Goal: Information Seeking & Learning: Learn about a topic

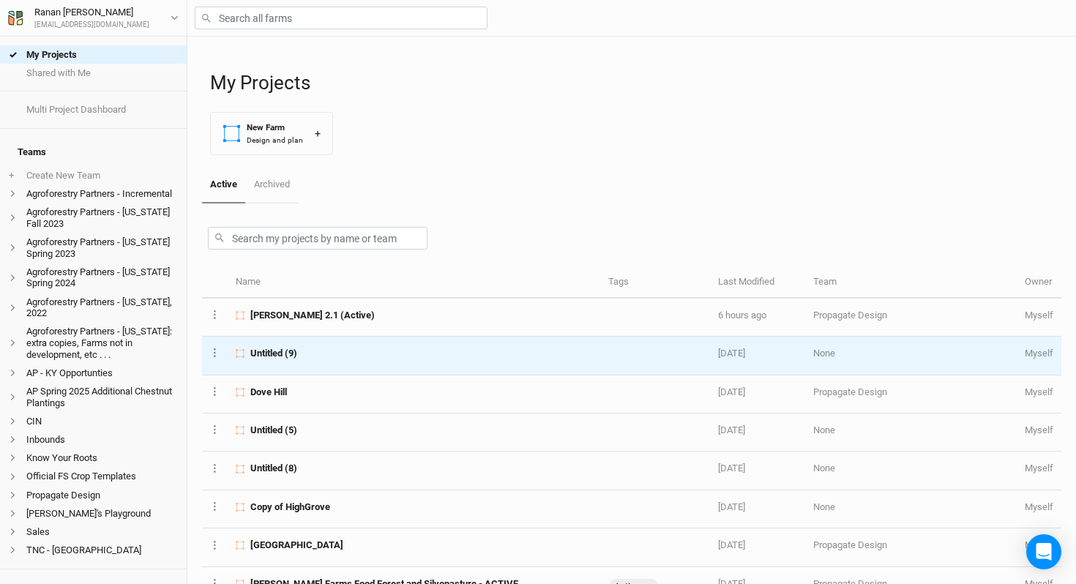
click at [296, 356] on span "Untitled (9)" at bounding box center [273, 353] width 47 height 13
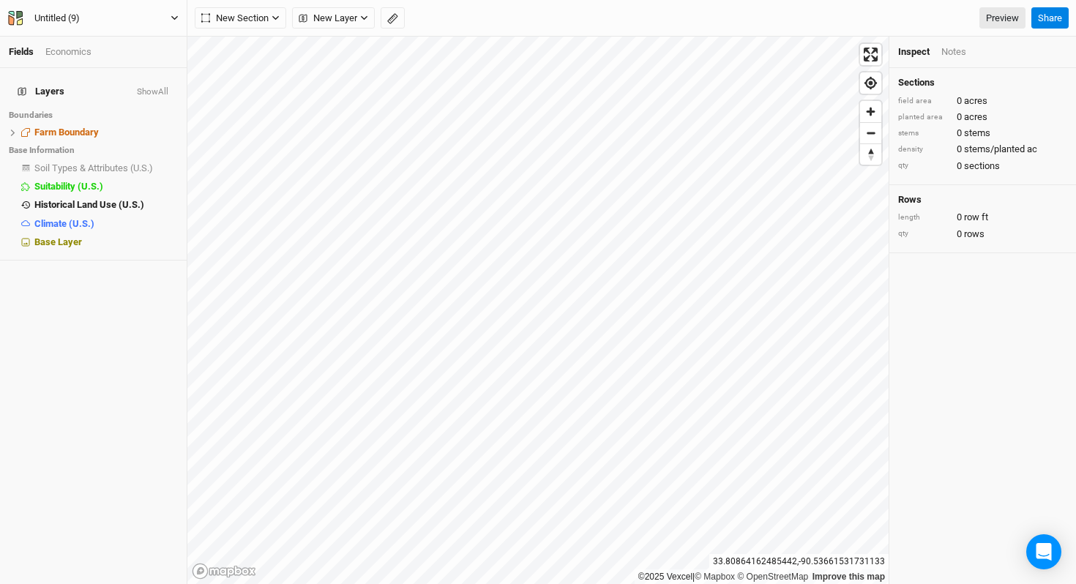
click at [141, 15] on button "Untitled (9)" at bounding box center [93, 18] width 172 height 16
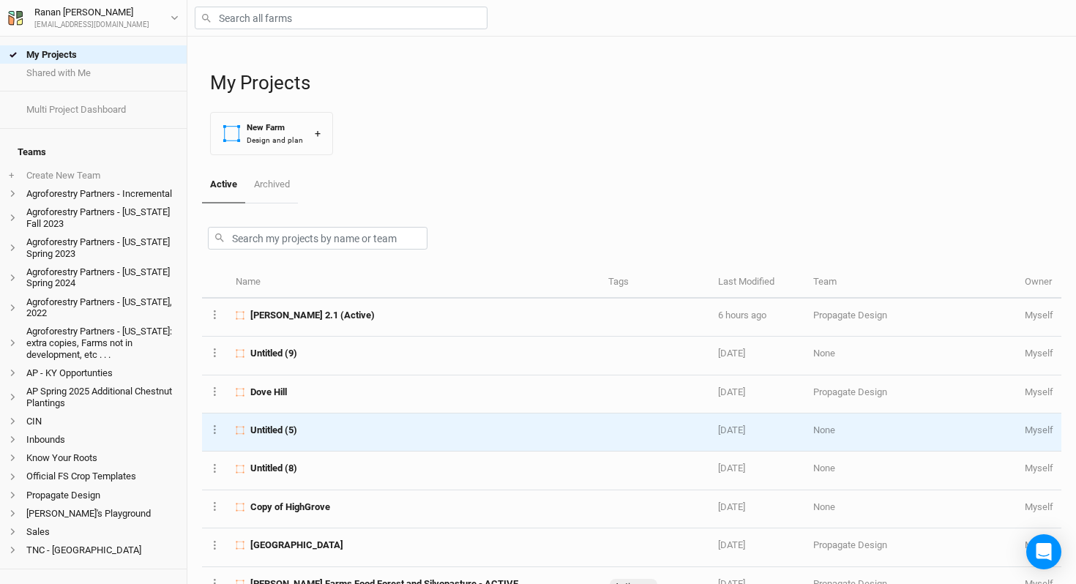
click at [313, 439] on td "Untitled (5)" at bounding box center [414, 432] width 372 height 38
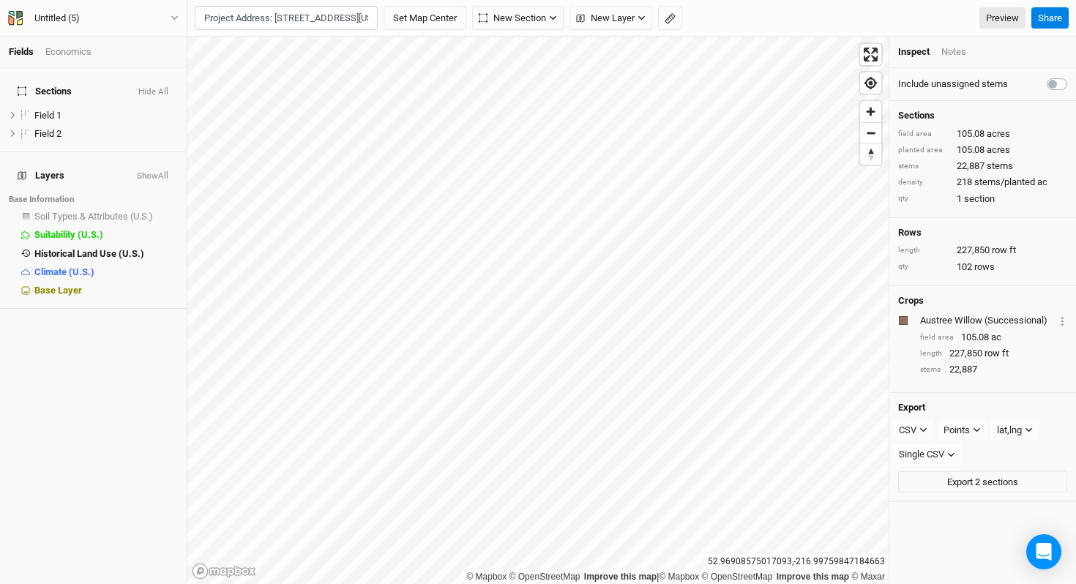
scroll to position [0, 170]
click at [309, 58] on div "[GEOGRAPHIC_DATA], [US_STATE] 43981, [GEOGRAPHIC_DATA]" at bounding box center [316, 67] width 182 height 25
type input "[STREET_ADDRESS][US_STATE]"
click at [154, 207] on span "show" at bounding box center [165, 216] width 23 height 18
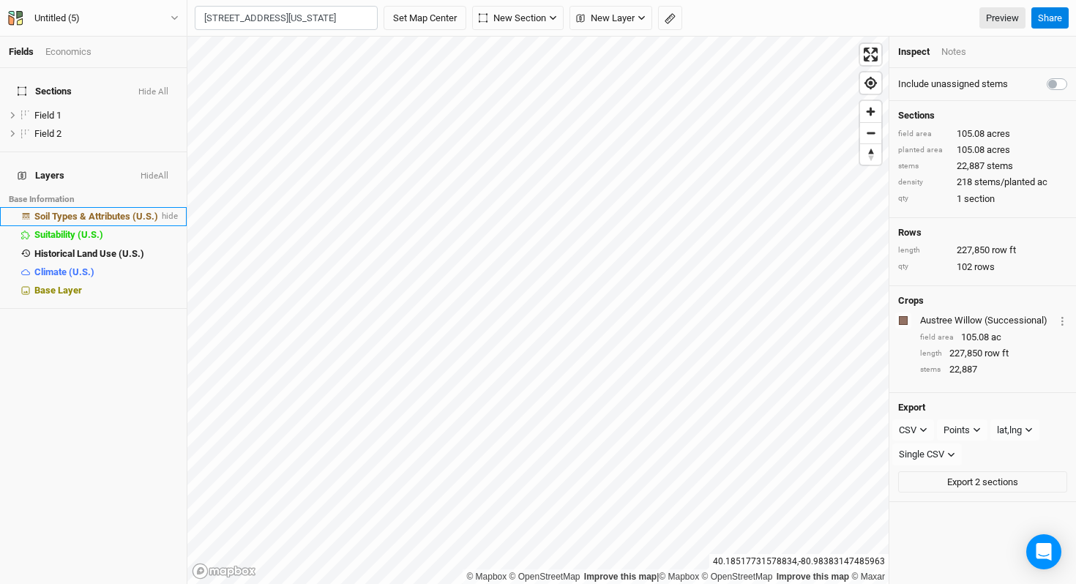
click at [91, 211] on span "Soil Types & Attributes (U.S.)" at bounding box center [96, 216] width 124 height 11
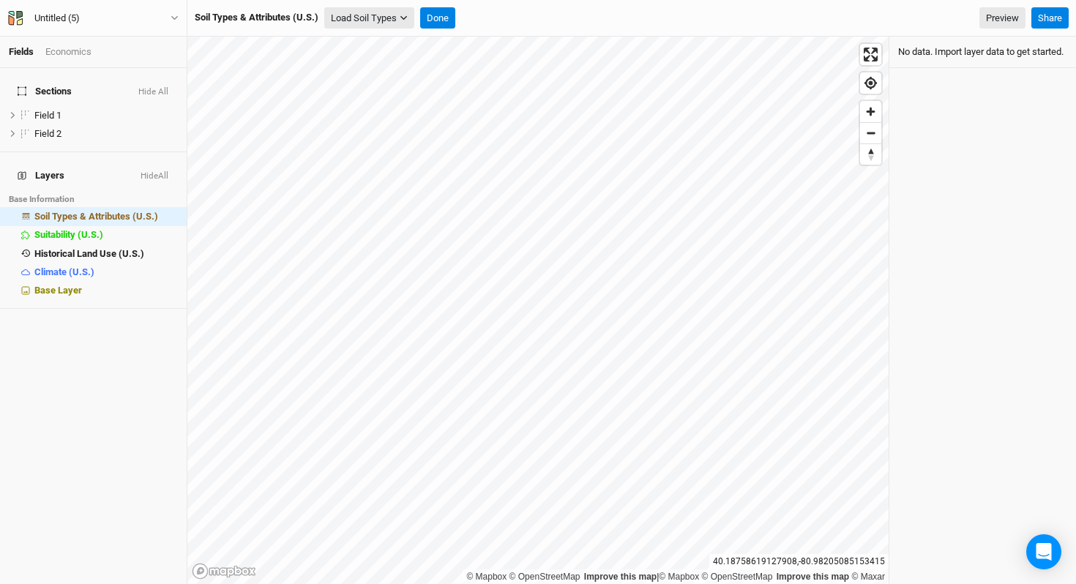
click at [387, 18] on button "Load Soil Types" at bounding box center [369, 18] width 90 height 22
click at [390, 39] on button "Load for Current View" at bounding box center [384, 43] width 116 height 19
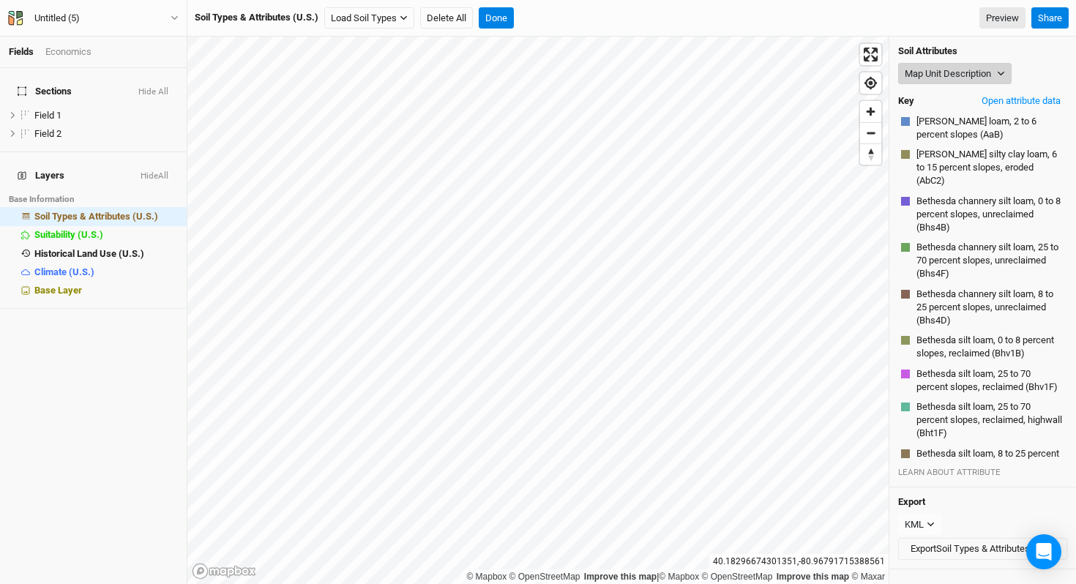
scroll to position [575, 0]
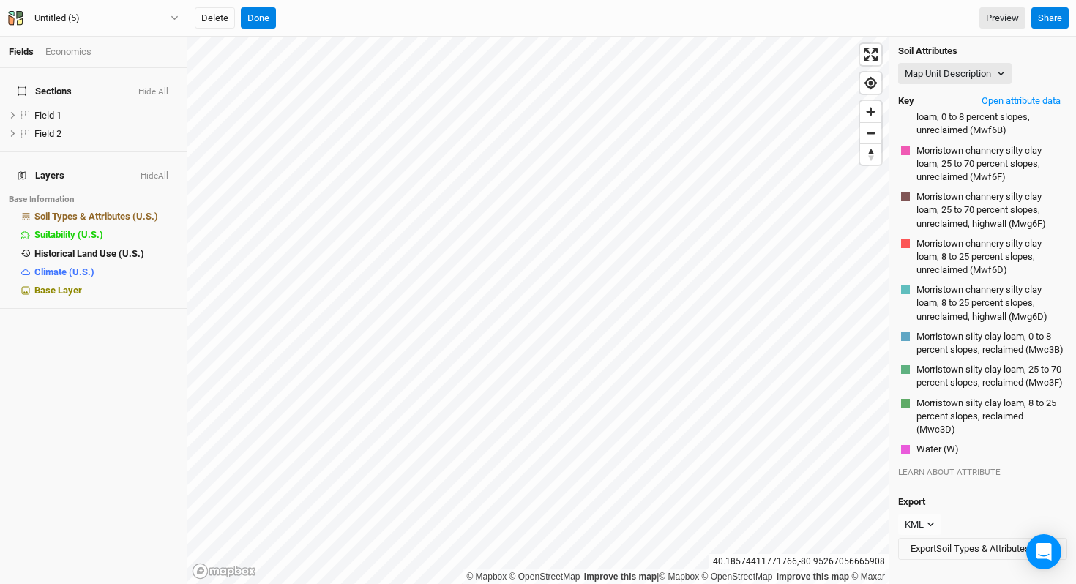
click at [1030, 97] on button "Open attribute data" at bounding box center [1021, 101] width 92 height 22
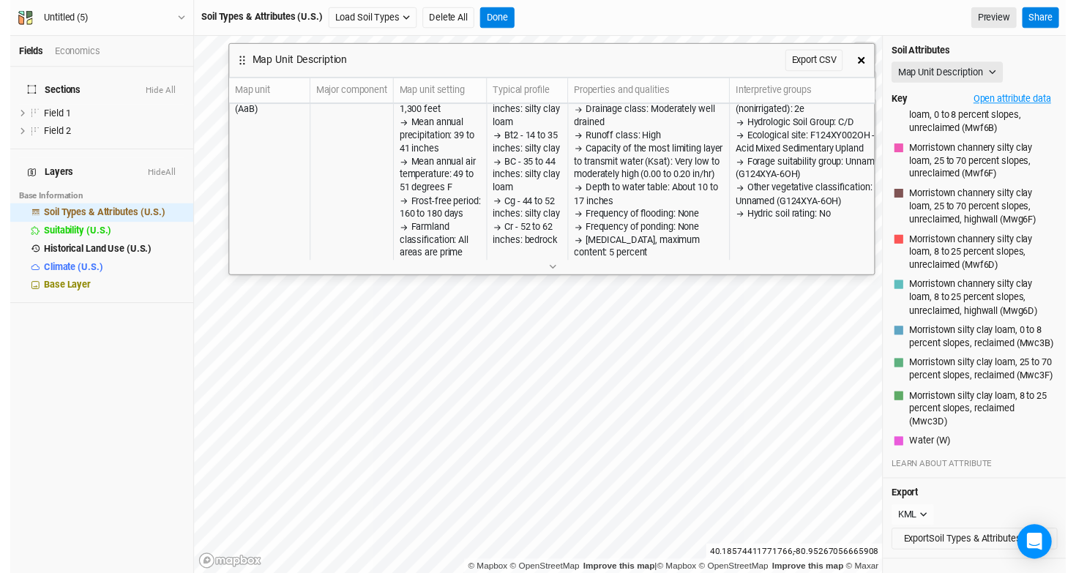
scroll to position [4331, 0]
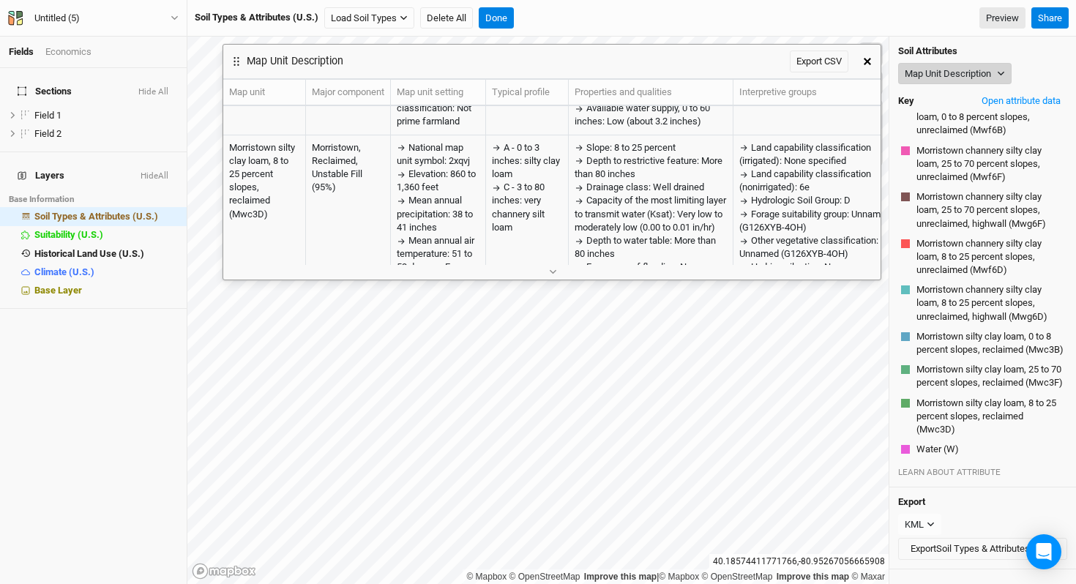
click at [972, 65] on button "Map Unit Description" at bounding box center [954, 74] width 113 height 22
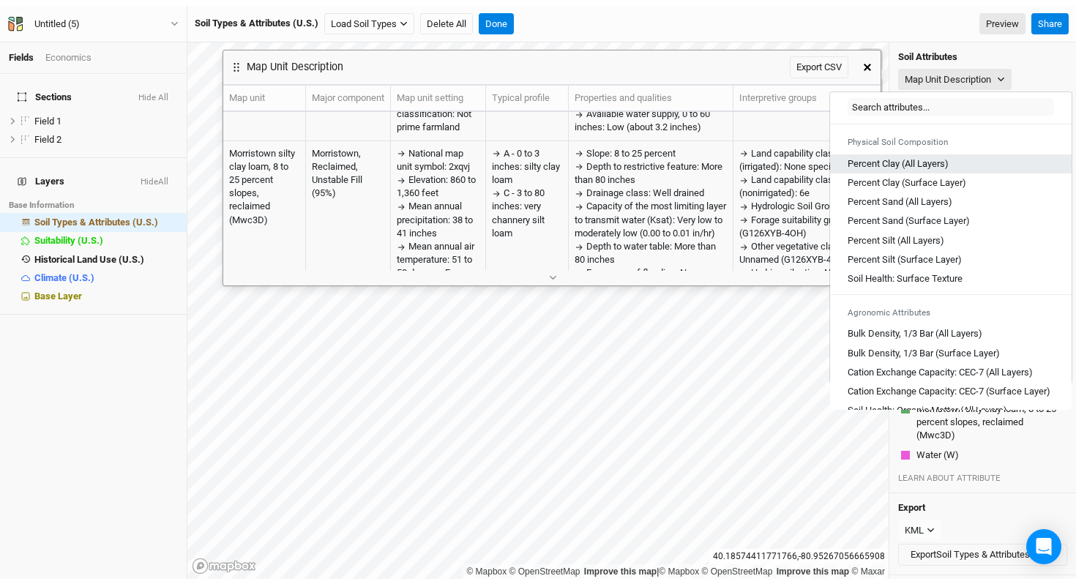
scroll to position [44, 0]
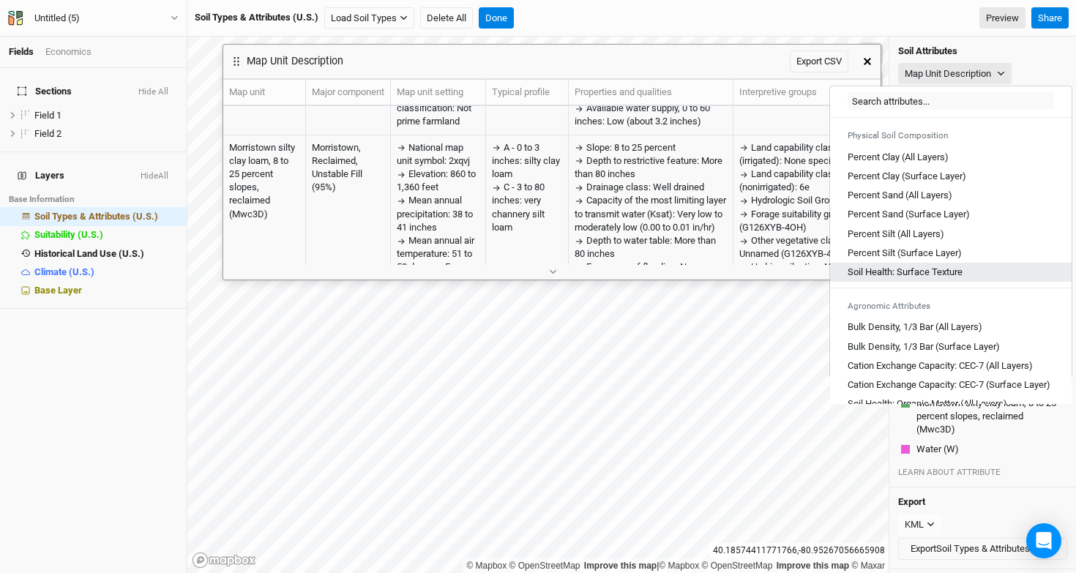
click at [913, 280] on link "Soil Health: Surface Texture" at bounding box center [950, 272] width 241 height 19
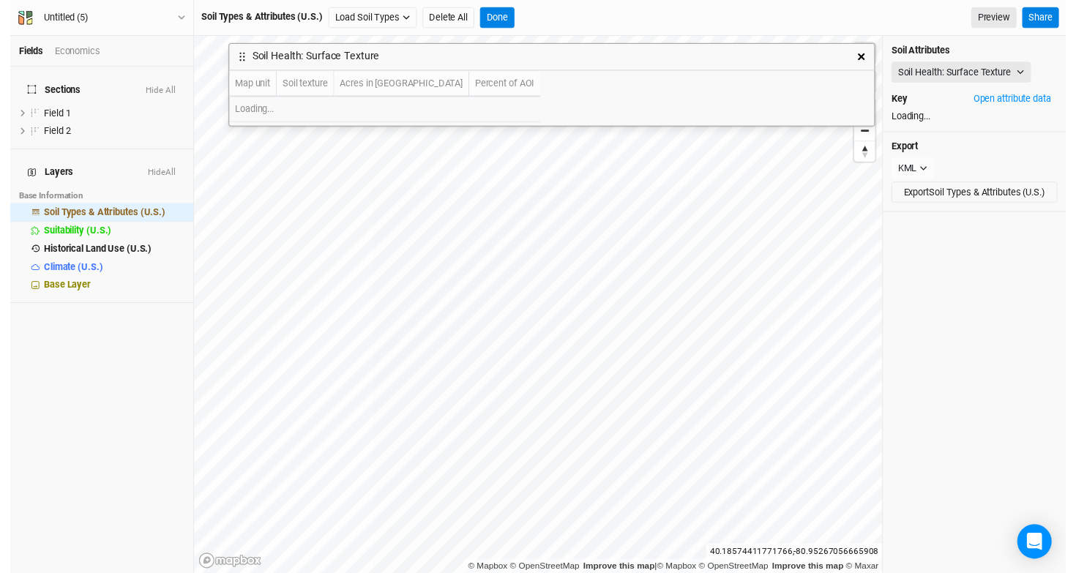
scroll to position [0, 0]
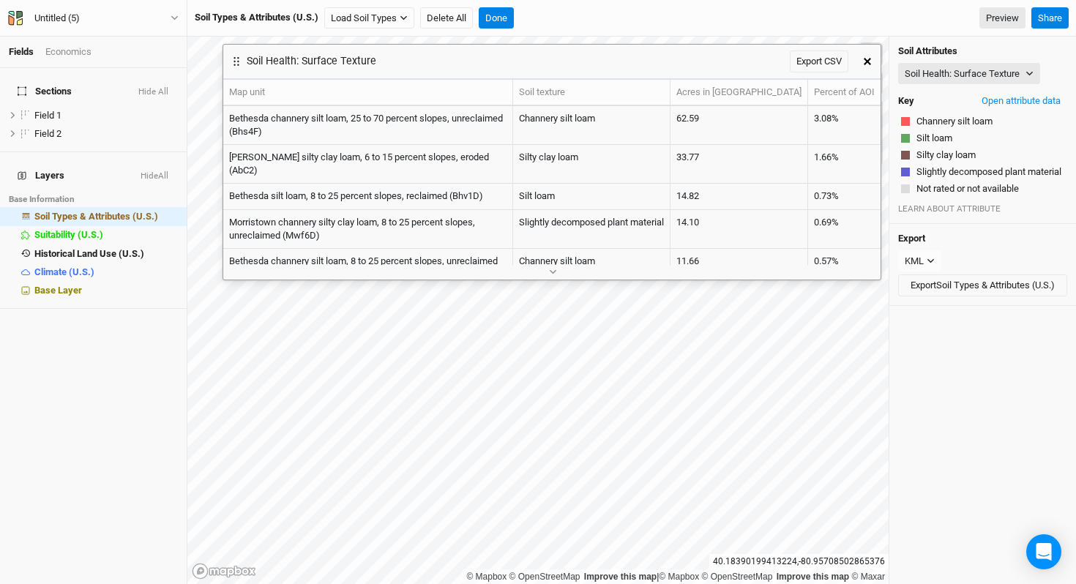
click at [865, 69] on button "button" at bounding box center [867, 61] width 26 height 26
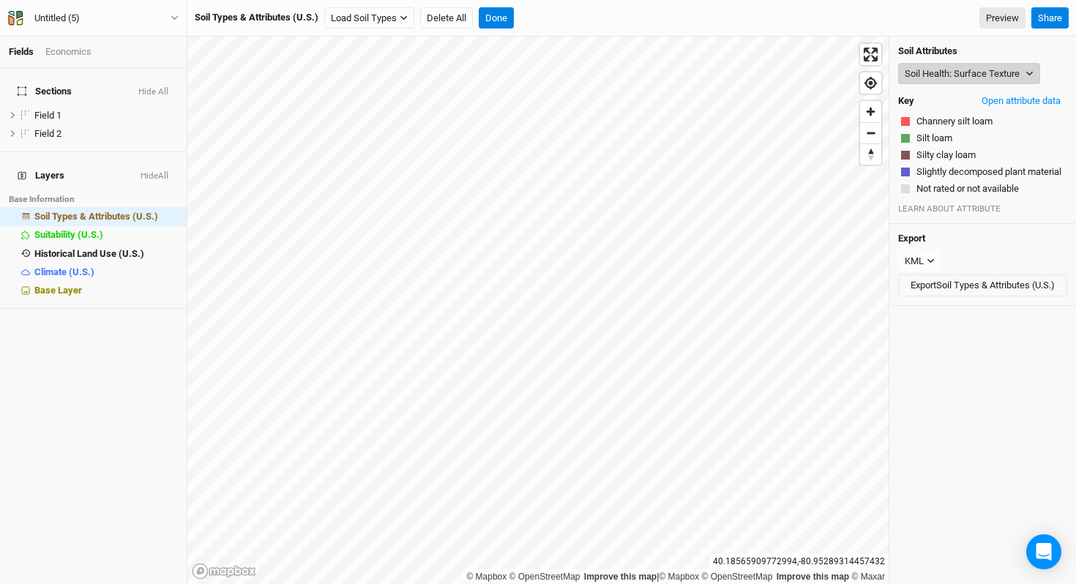
click at [975, 68] on button "Soil Health: Surface Texture" at bounding box center [969, 74] width 142 height 22
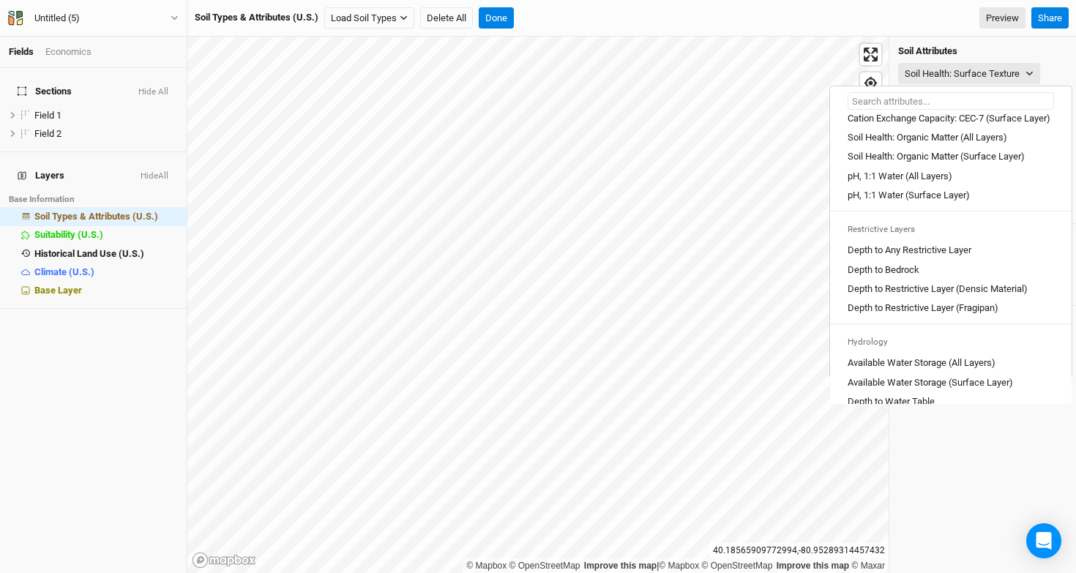
scroll to position [316, 0]
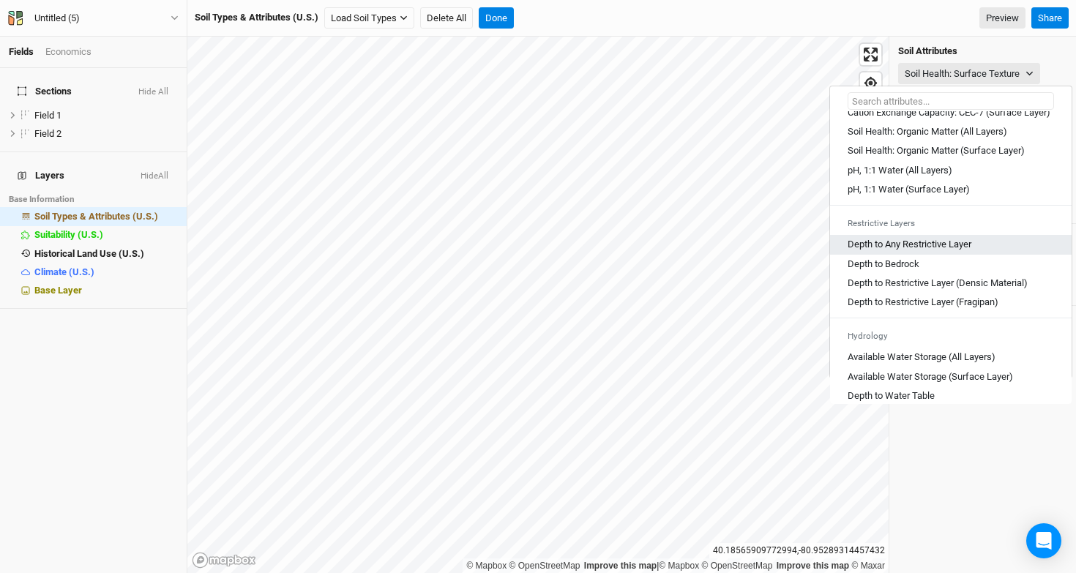
click at [912, 251] on Layer "Depth to Any Restrictive Layer" at bounding box center [909, 244] width 124 height 13
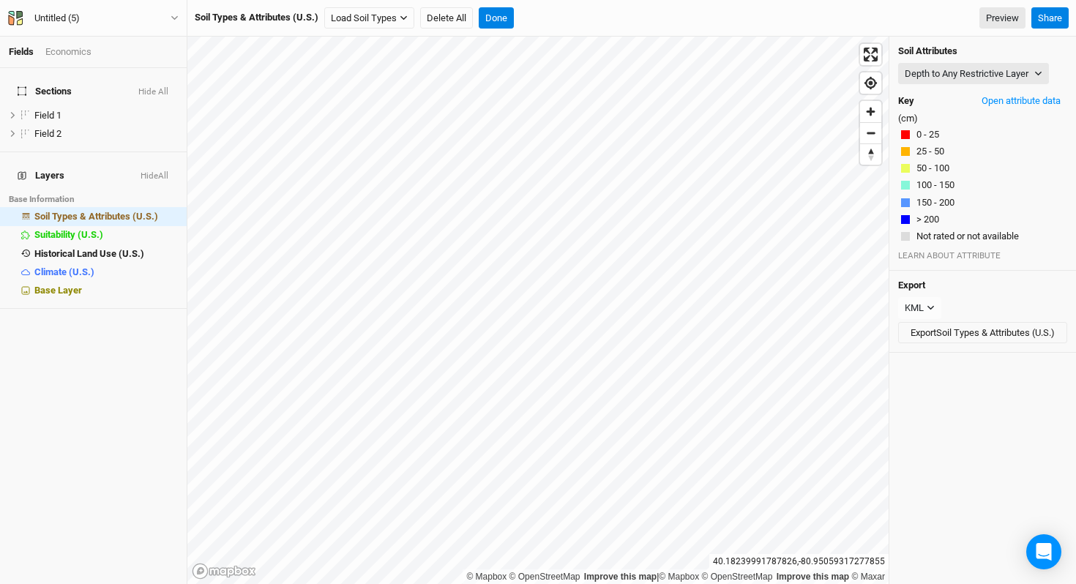
click at [955, 84] on div "Soil Attributes Depth to Any Restrictive Layer Map Unit Description Minor Compo…" at bounding box center [982, 154] width 187 height 234
click at [957, 70] on button "Depth to Any Restrictive Layer" at bounding box center [973, 74] width 151 height 22
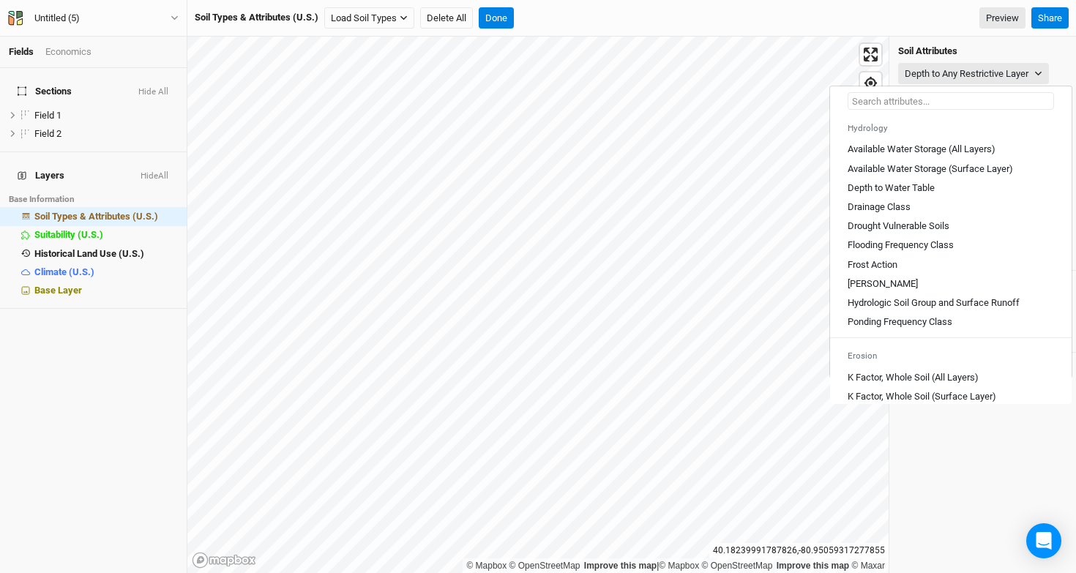
scroll to position [528, 0]
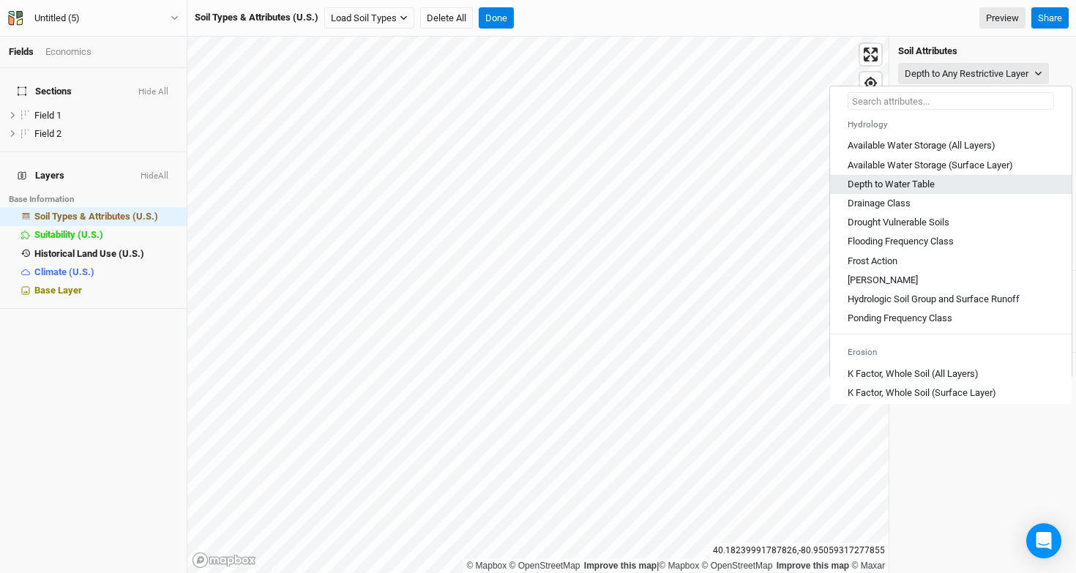
click at [928, 194] on link "Depth to Water Table" at bounding box center [950, 184] width 241 height 19
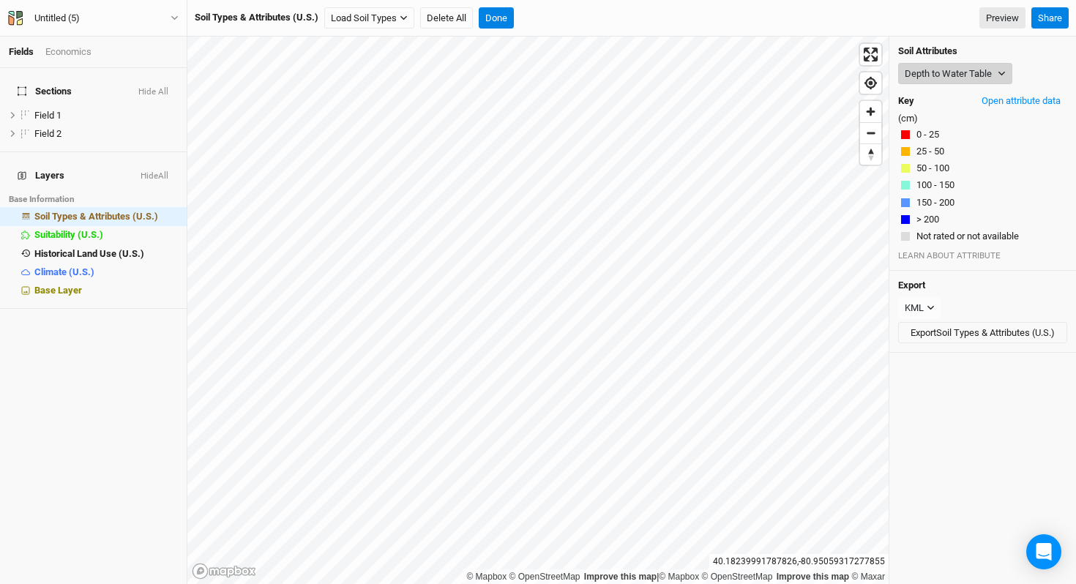
click at [956, 69] on button "Depth to Water Table" at bounding box center [955, 74] width 114 height 22
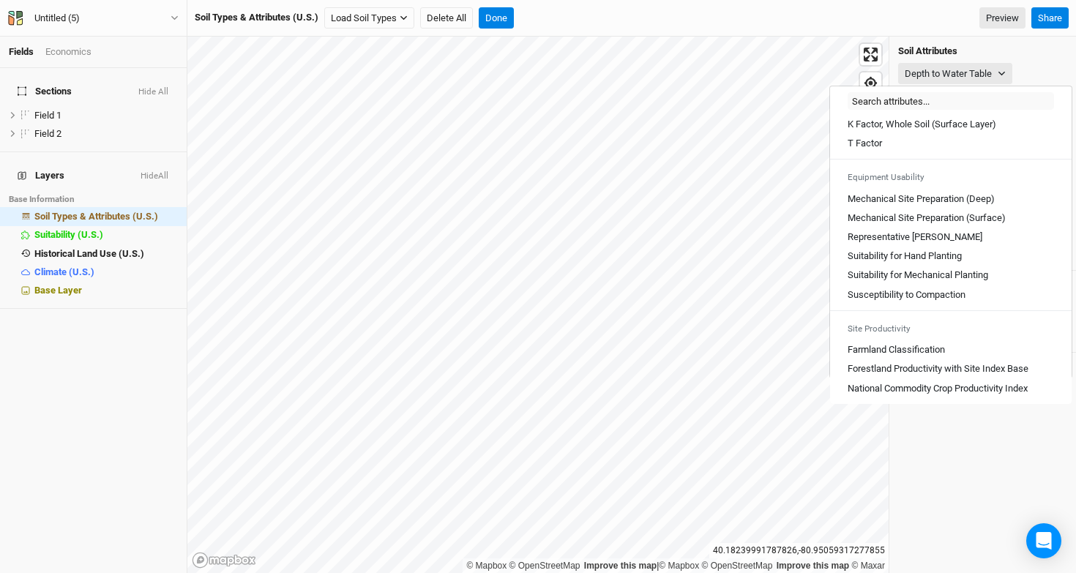
scroll to position [809, 0]
click at [964, 204] on \(Deep\) "Mechanical Site Preparation (Deep)" at bounding box center [920, 198] width 147 height 13
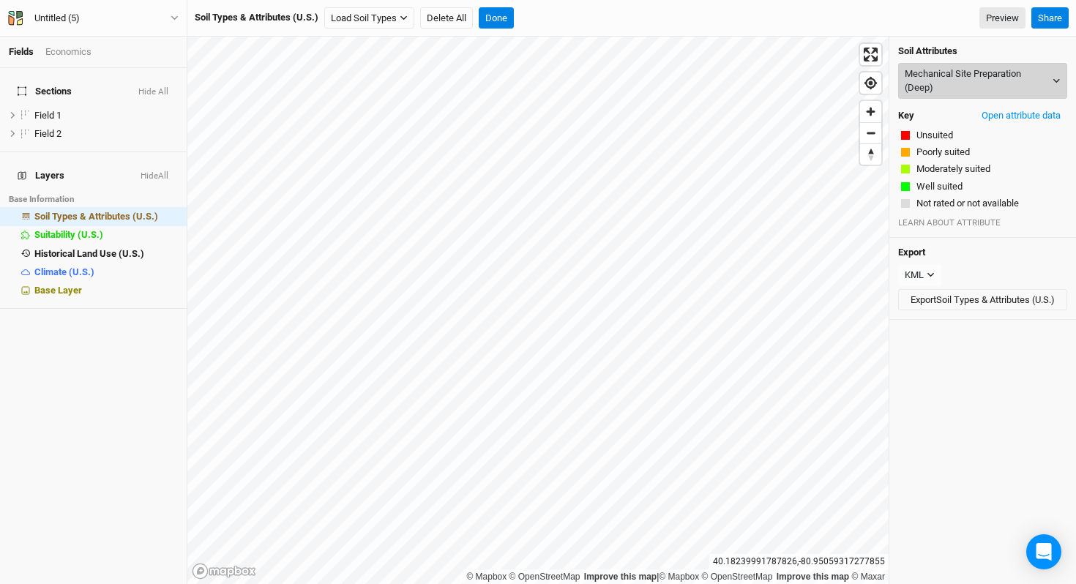
click at [966, 78] on button "Mechanical Site Preparation (Deep)" at bounding box center [982, 81] width 169 height 36
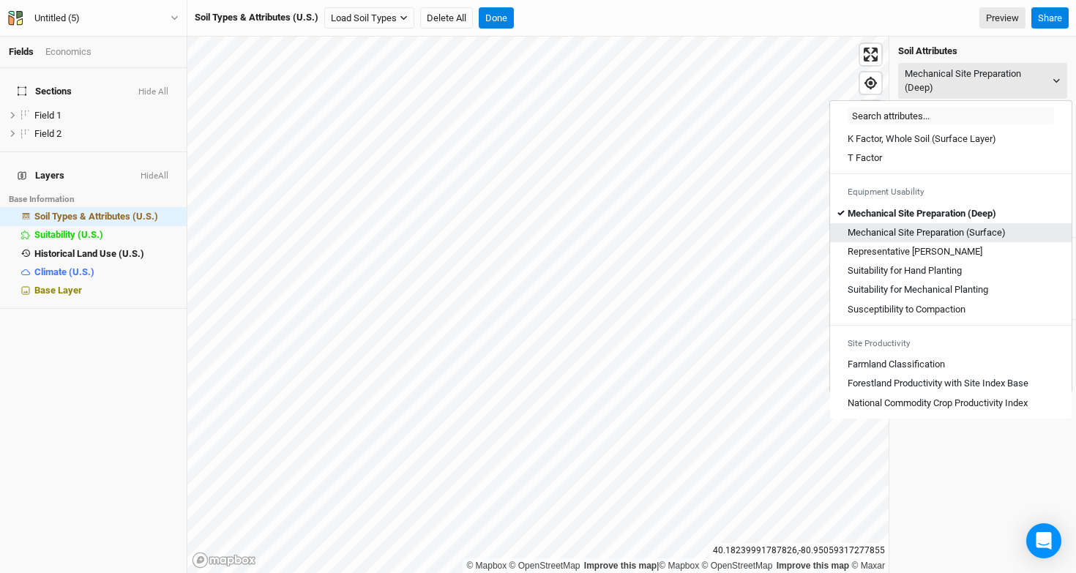
click at [973, 231] on \(Surface\) "Mechanical Site Preparation (Surface)" at bounding box center [926, 232] width 158 height 13
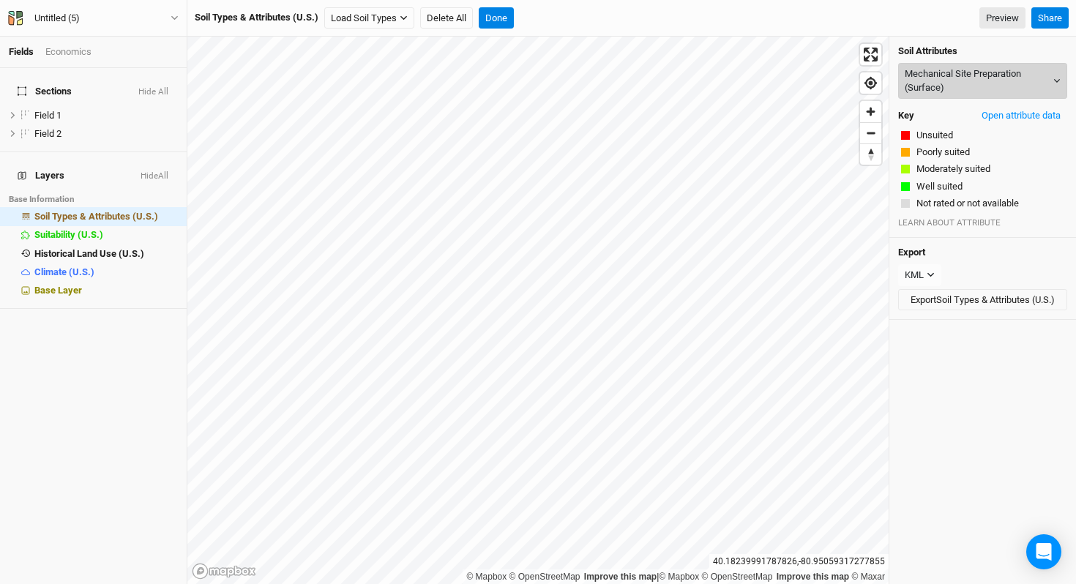
click at [975, 90] on button "Mechanical Site Preparation (Surface)" at bounding box center [982, 81] width 169 height 36
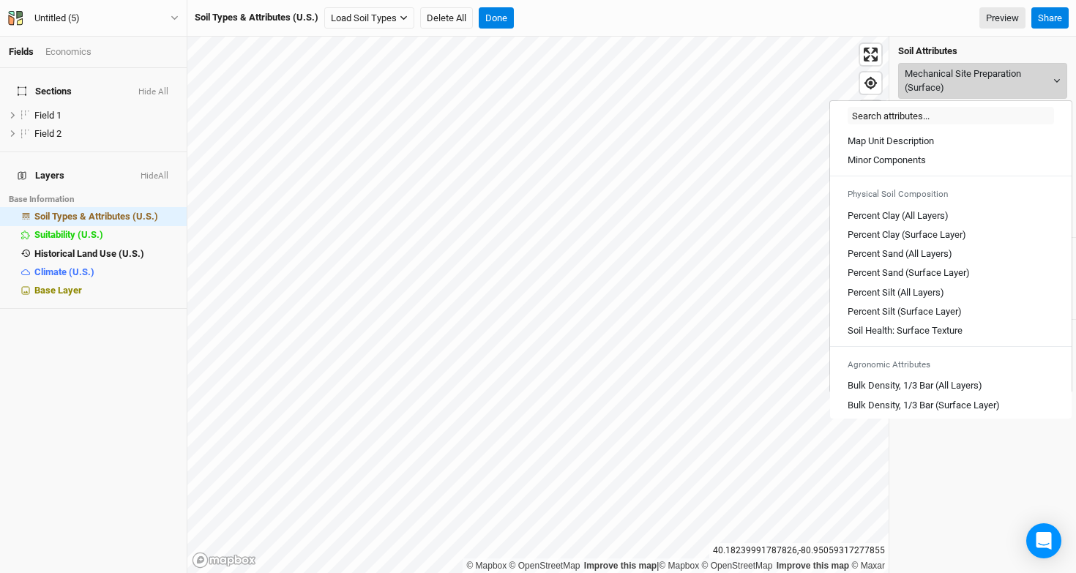
click at [975, 89] on button "Mechanical Site Preparation (Surface)" at bounding box center [982, 81] width 169 height 36
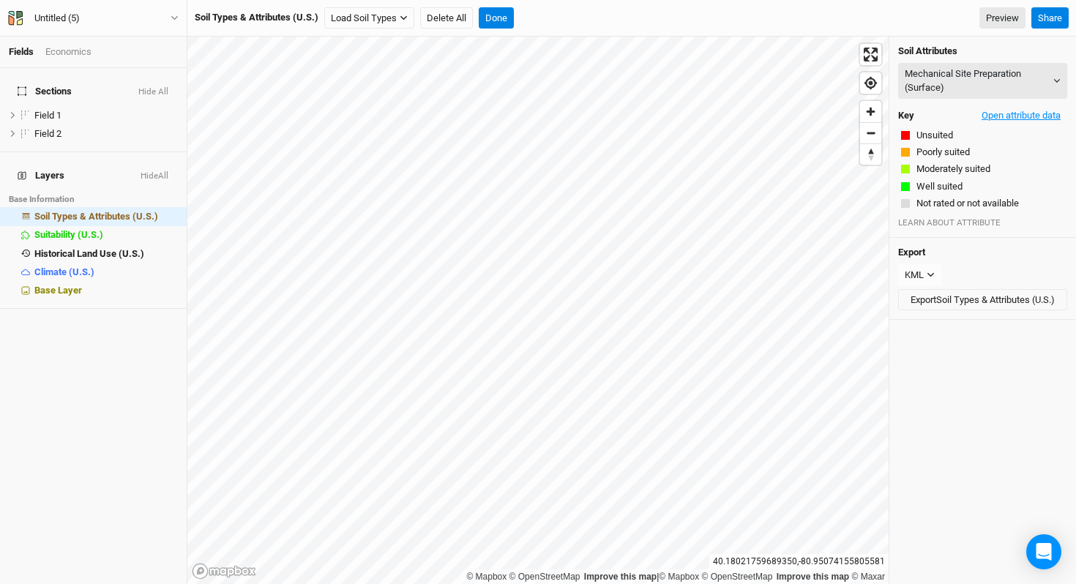
click at [999, 117] on button "Open attribute data" at bounding box center [1021, 116] width 92 height 22
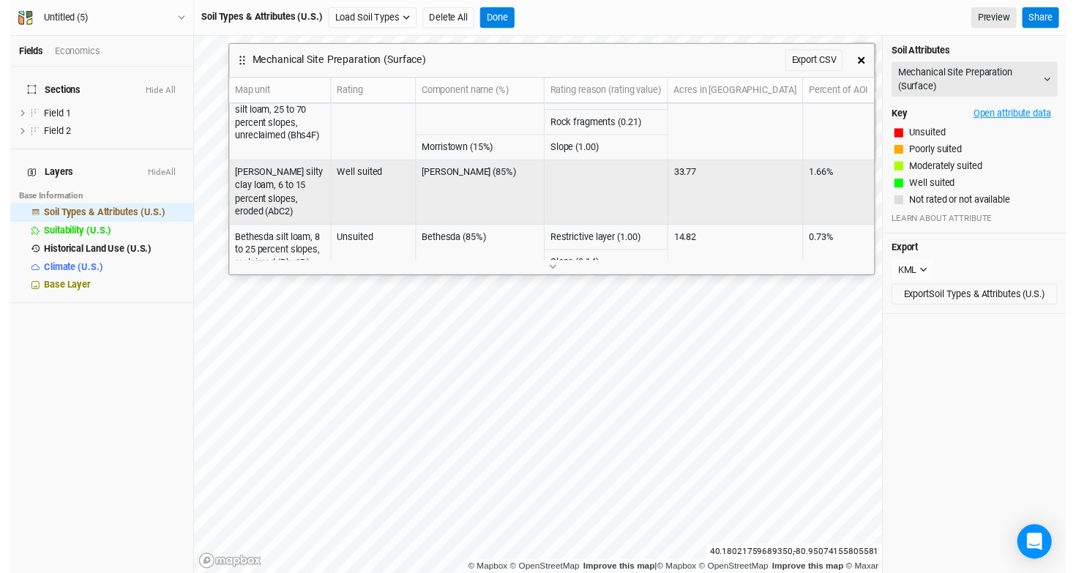
scroll to position [0, 0]
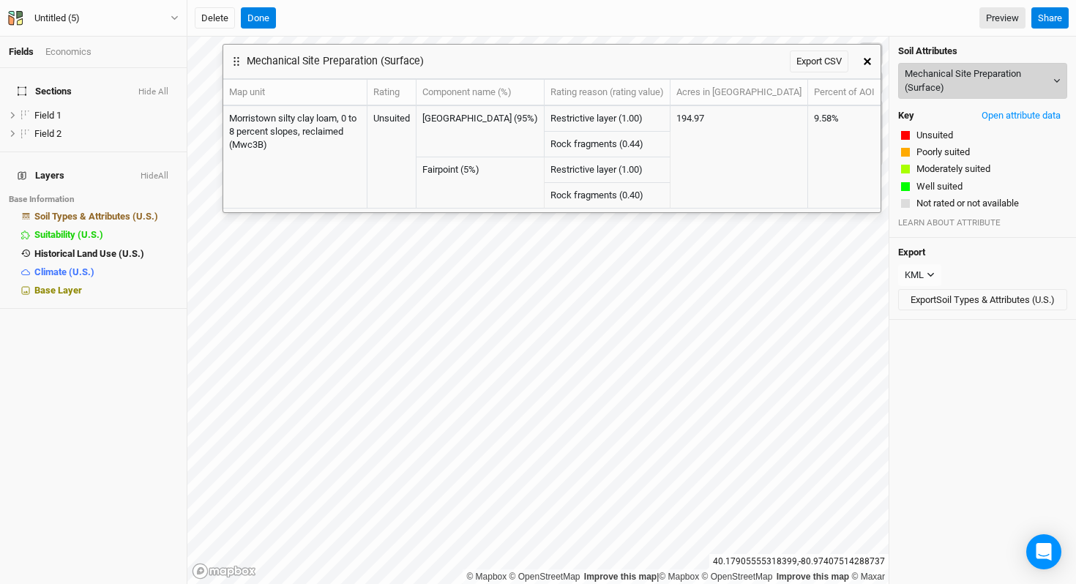
click at [1037, 78] on button "Mechanical Site Preparation (Surface)" at bounding box center [982, 81] width 169 height 36
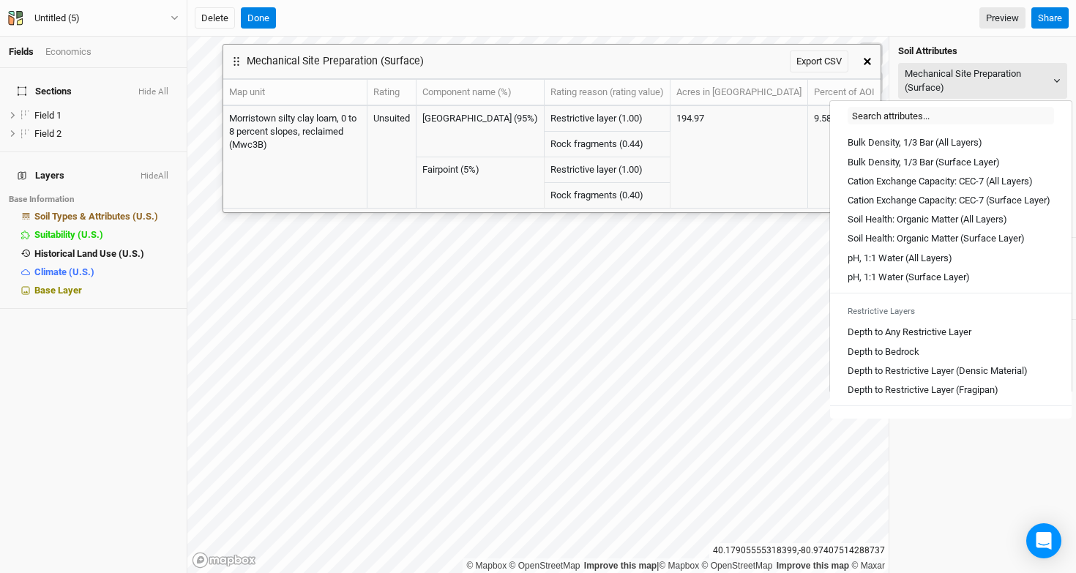
scroll to position [245, 0]
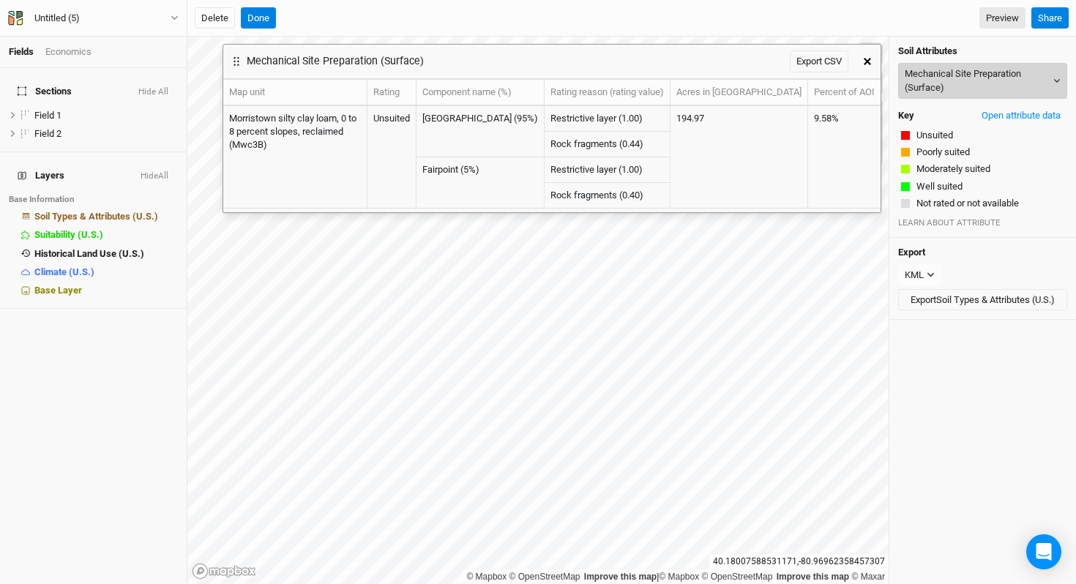
click at [970, 76] on button "Mechanical Site Preparation (Surface)" at bounding box center [982, 81] width 169 height 36
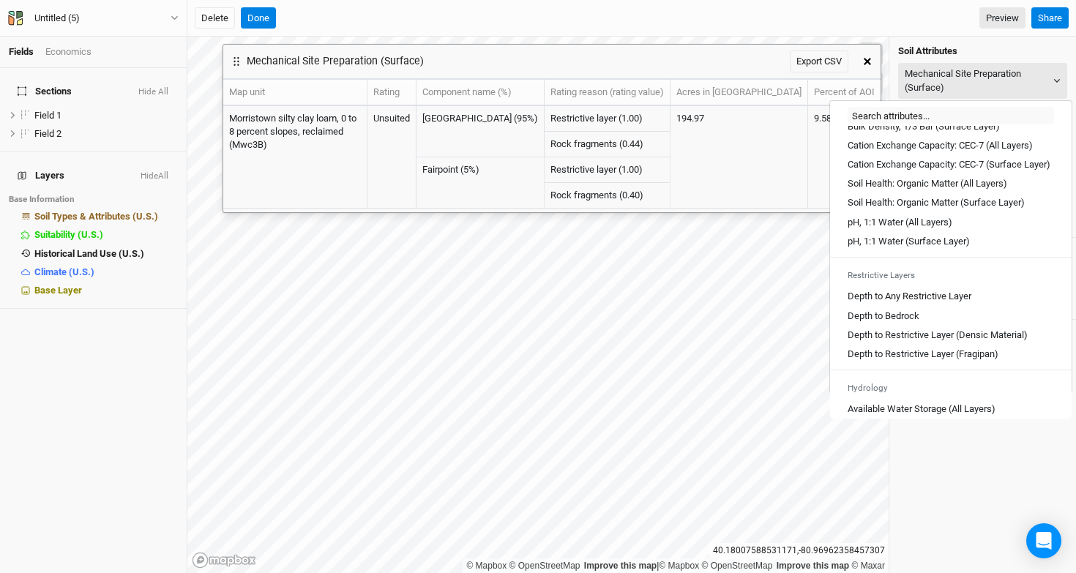
scroll to position [288, 0]
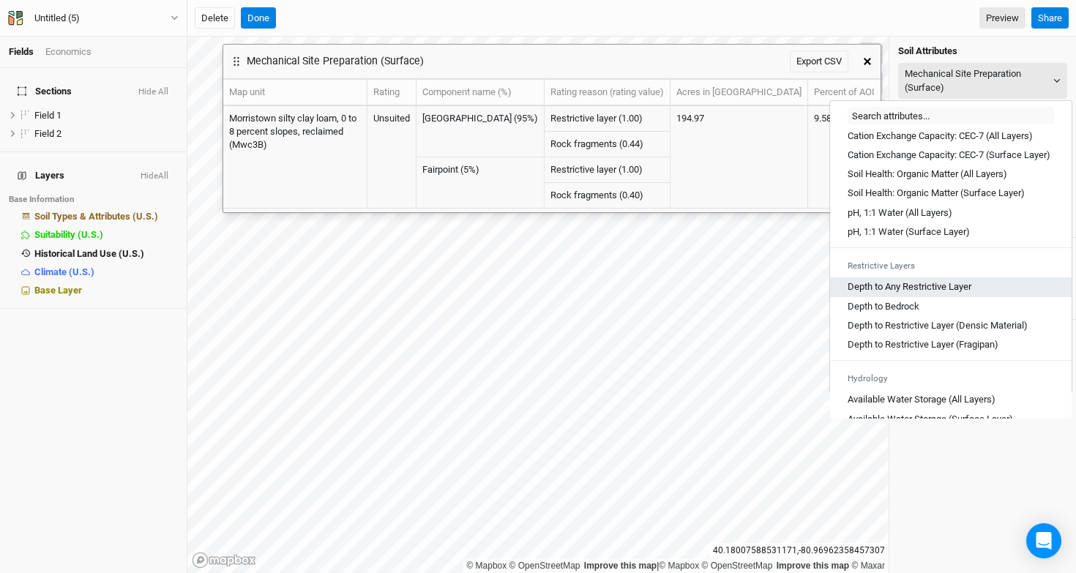
click at [951, 293] on Layer "Depth to Any Restrictive Layer" at bounding box center [909, 286] width 124 height 13
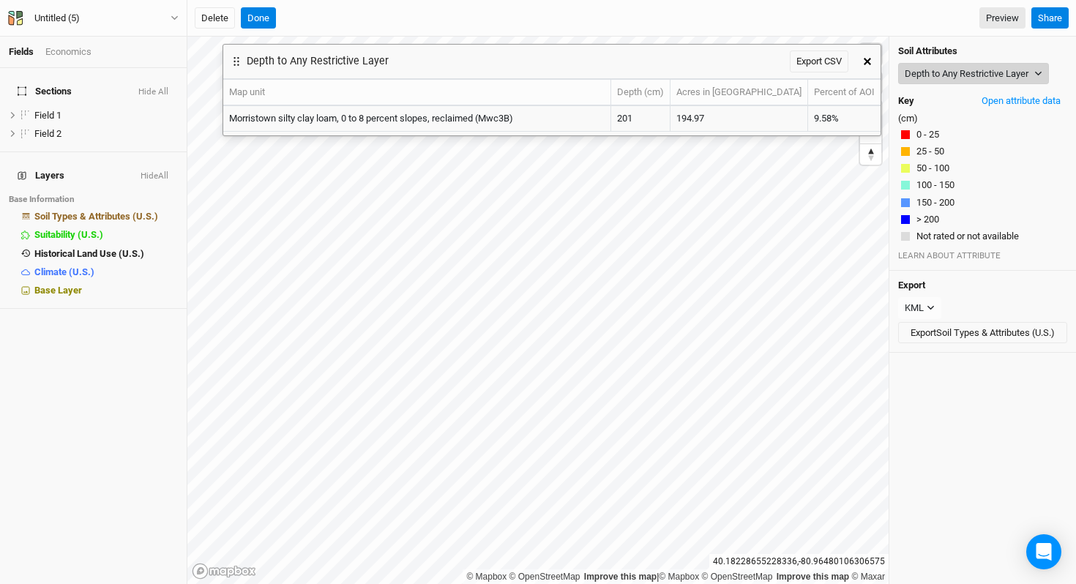
click at [946, 81] on button "Depth to Any Restrictive Layer" at bounding box center [973, 74] width 151 height 22
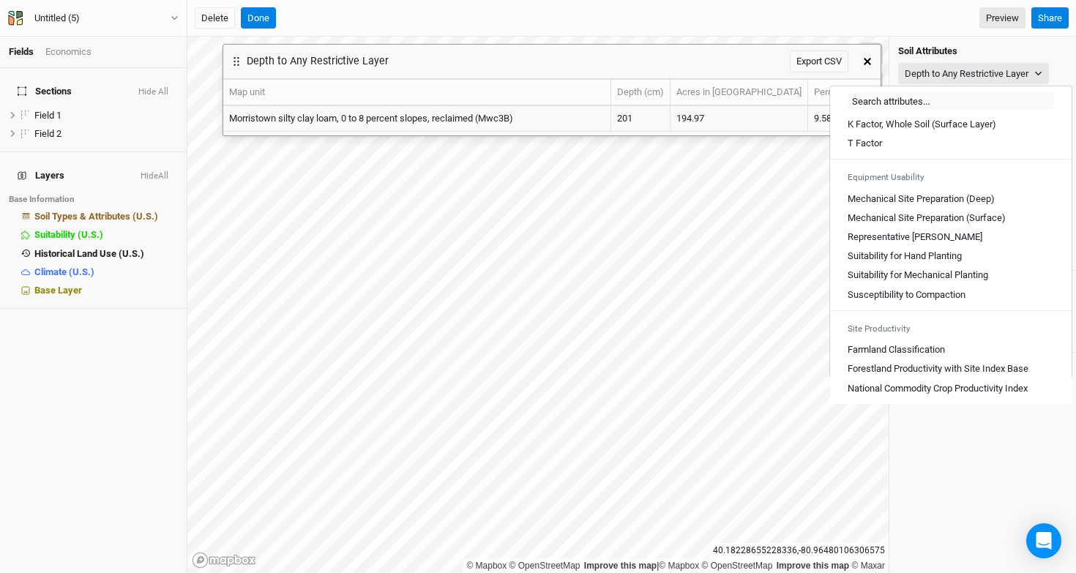
scroll to position [808, 0]
click at [983, 202] on \(Deep\) "Mechanical Site Preparation (Deep)" at bounding box center [920, 198] width 147 height 13
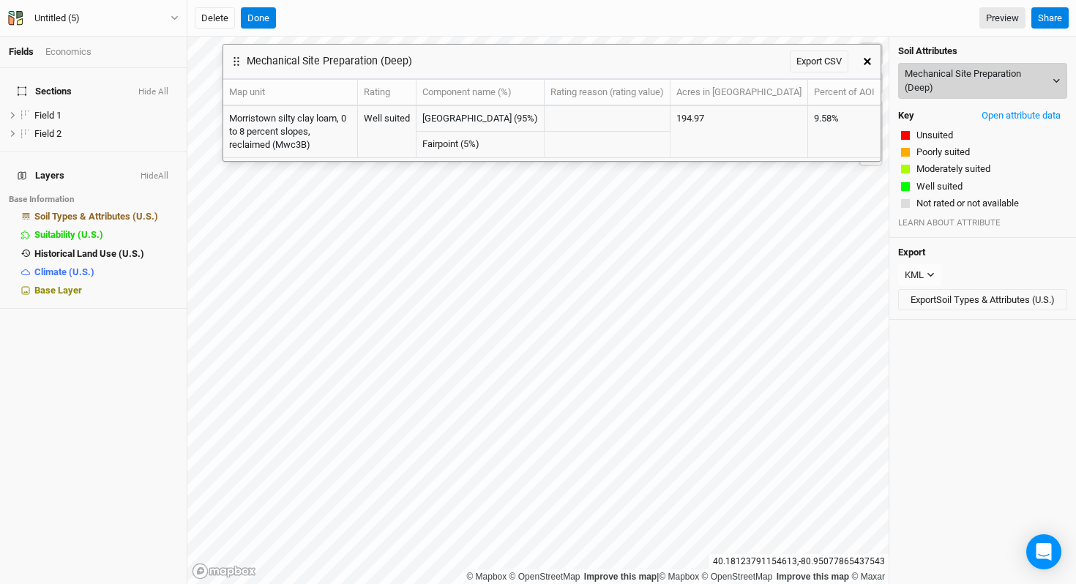
click at [964, 90] on button "Mechanical Site Preparation (Deep)" at bounding box center [982, 81] width 169 height 36
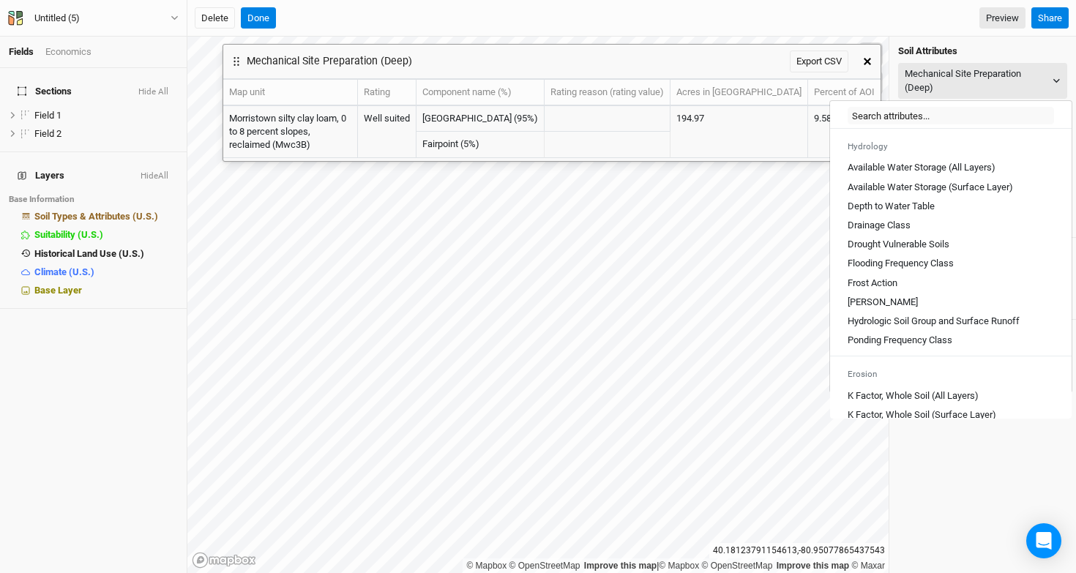
scroll to position [809, 0]
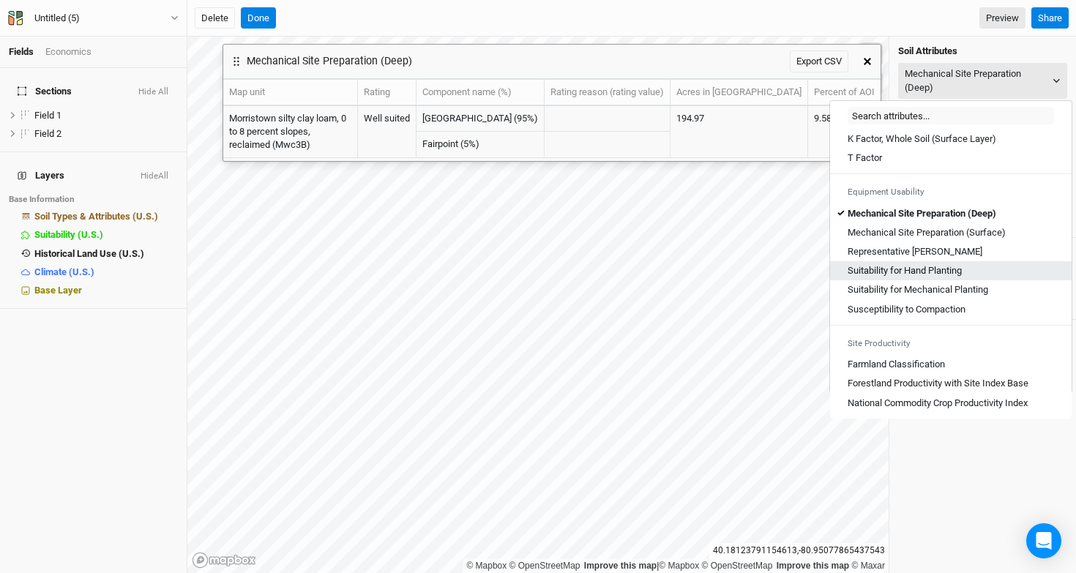
click at [989, 270] on div "Suitability for Hand Planting" at bounding box center [950, 270] width 206 height 13
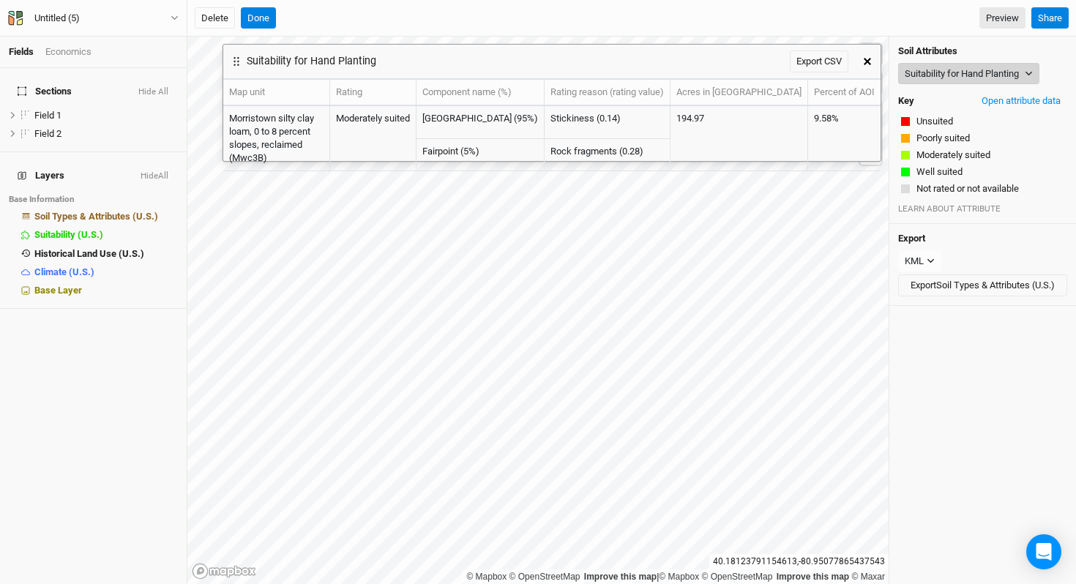
click at [956, 70] on button "Suitability for Hand Planting" at bounding box center [968, 74] width 141 height 22
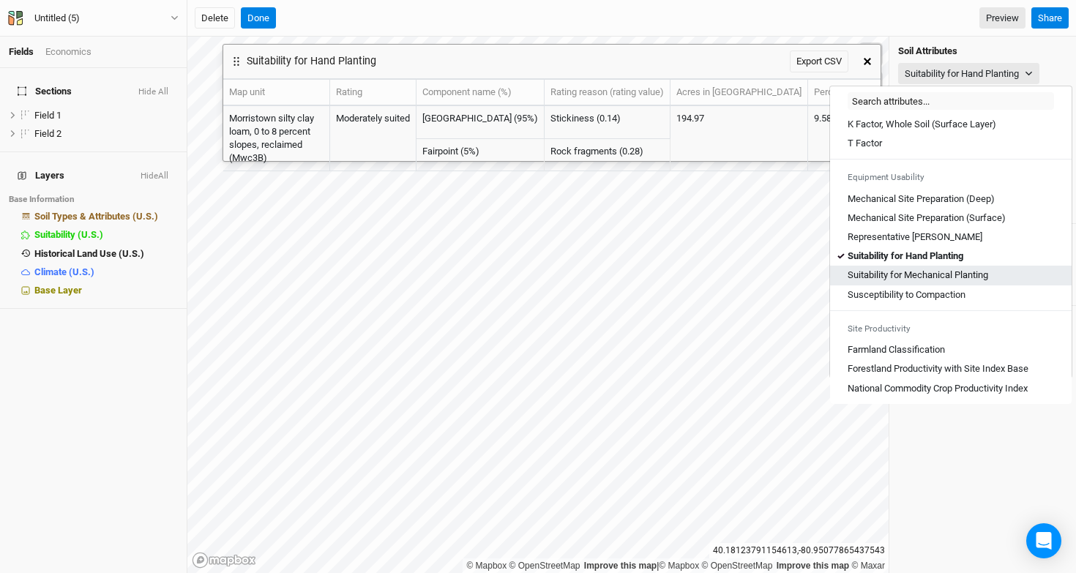
click at [952, 279] on Planting "Suitability for Mechanical Planting" at bounding box center [917, 275] width 140 height 13
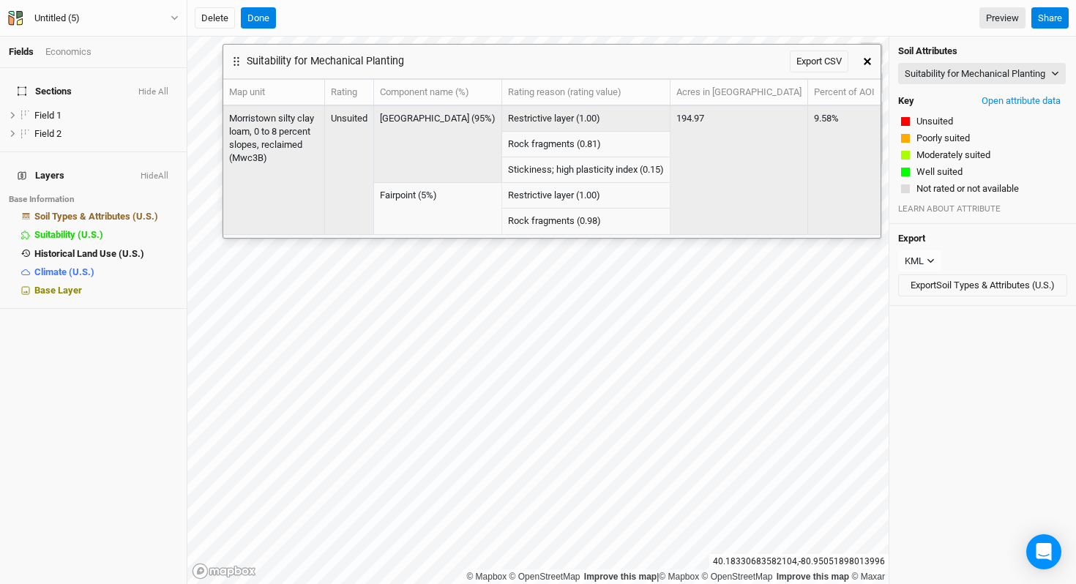
click at [614, 120] on td "Restrictive layer (1.00)" at bounding box center [586, 119] width 168 height 26
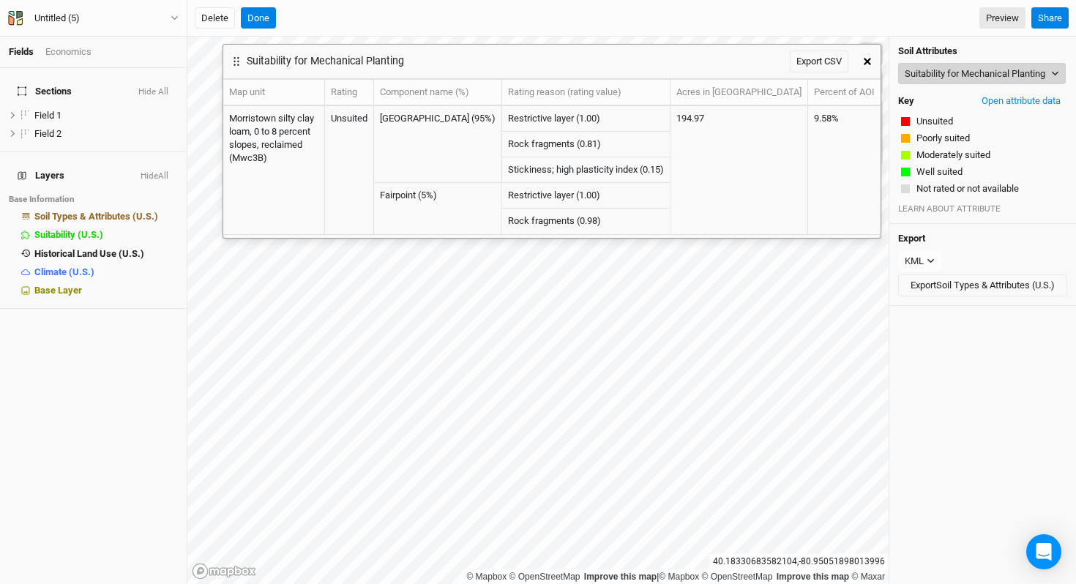
click at [967, 85] on button "Suitability for Mechanical Planting" at bounding box center [982, 74] width 168 height 22
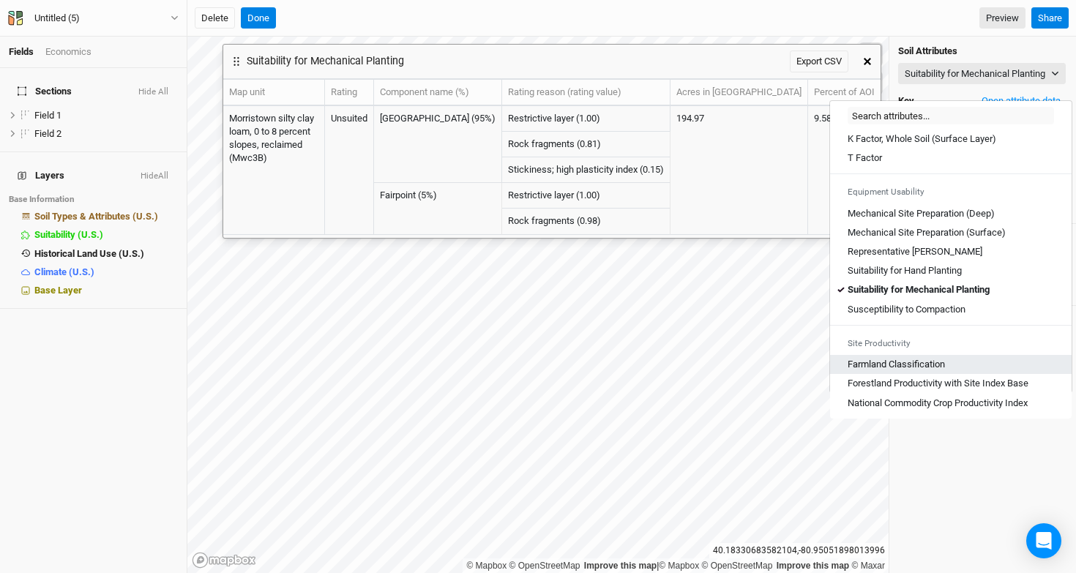
click at [926, 358] on Classification "Farmland Classification" at bounding box center [895, 364] width 97 height 13
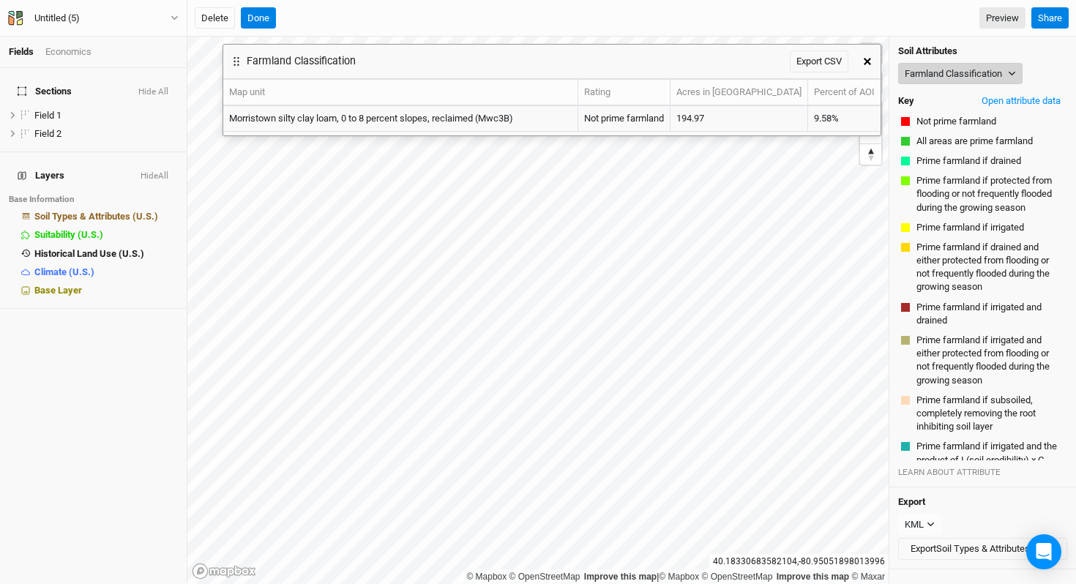
click at [965, 73] on button "Farmland Classification" at bounding box center [960, 74] width 124 height 22
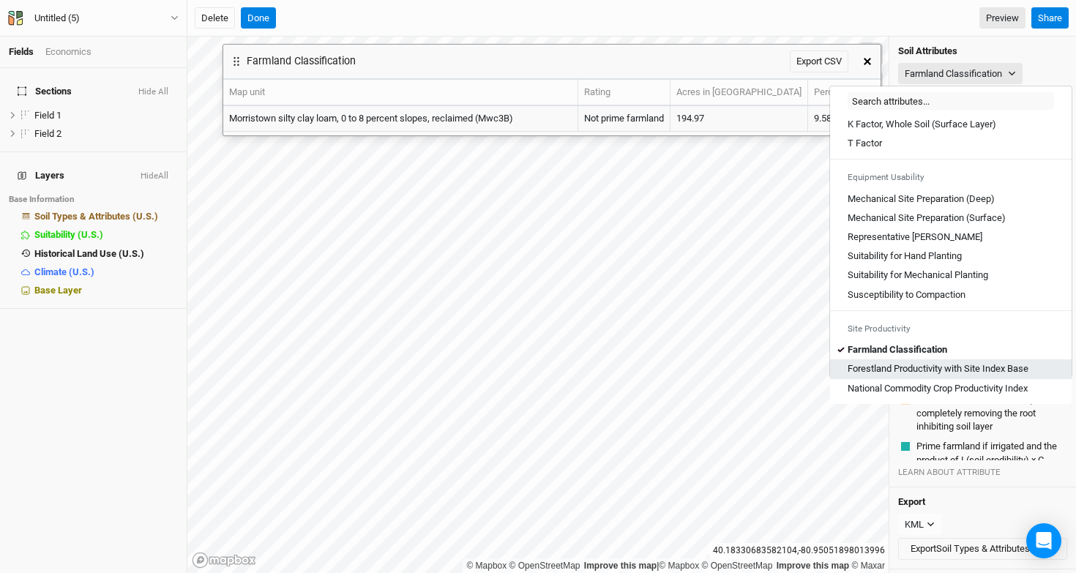
click at [934, 375] on Base "Forestland Productivity with Site Index Base" at bounding box center [937, 368] width 181 height 13
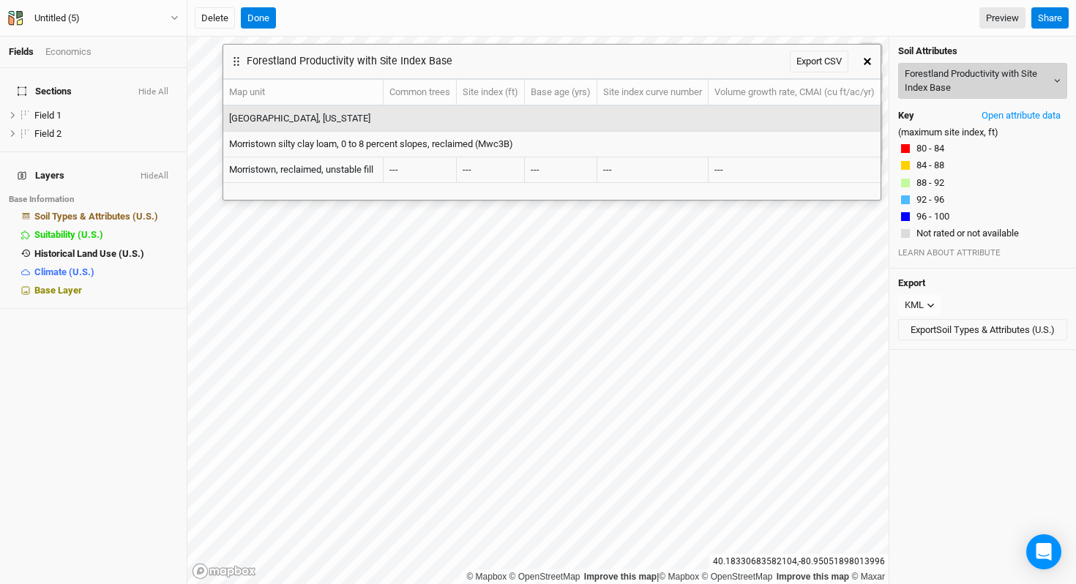
click at [948, 75] on button "Forestland Productivity with Site Index Base" at bounding box center [982, 81] width 169 height 36
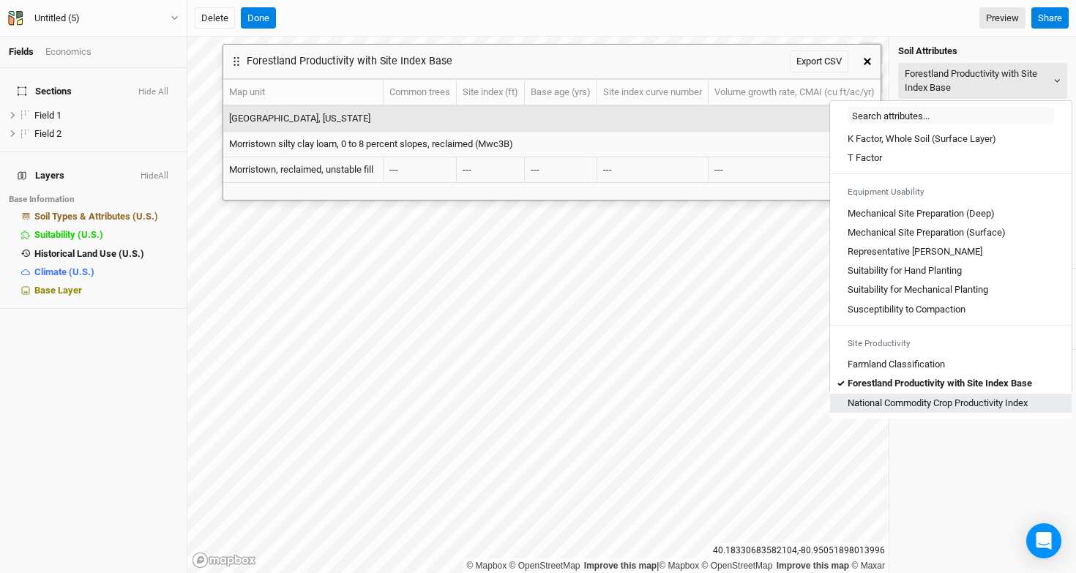
click at [934, 405] on Index "National Commodity Crop Productivity Index" at bounding box center [937, 403] width 180 height 13
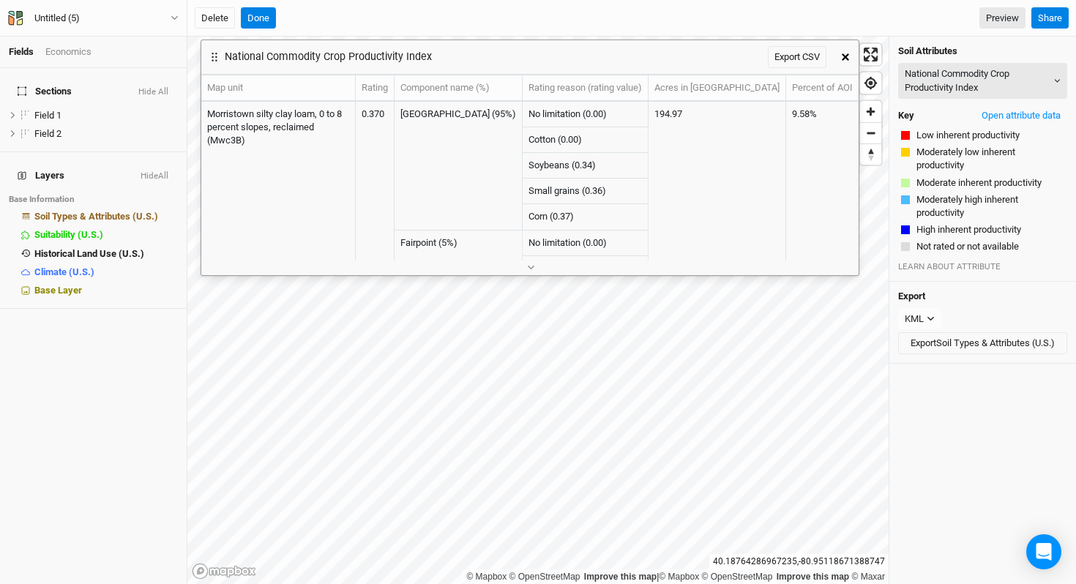
drag, startPoint x: 691, startPoint y: 60, endPoint x: 669, endPoint y: 55, distance: 22.5
click at [669, 55] on div "National Commodity Crop Productivity Index Export CSV" at bounding box center [516, 57] width 631 height 34
click at [1000, 69] on button "National Commodity Crop Productivity Index" at bounding box center [982, 81] width 169 height 36
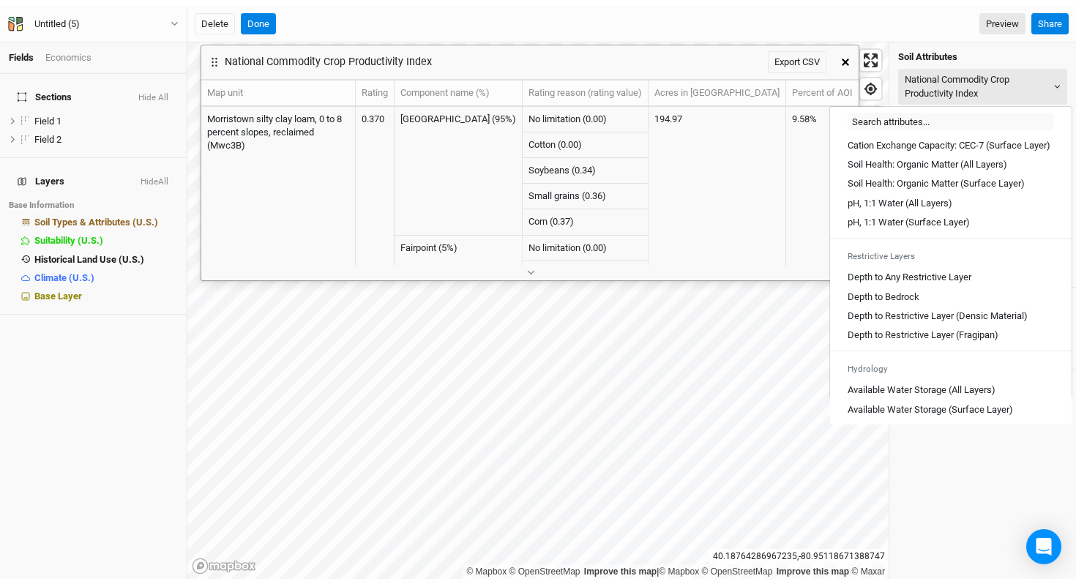
scroll to position [304, 0]
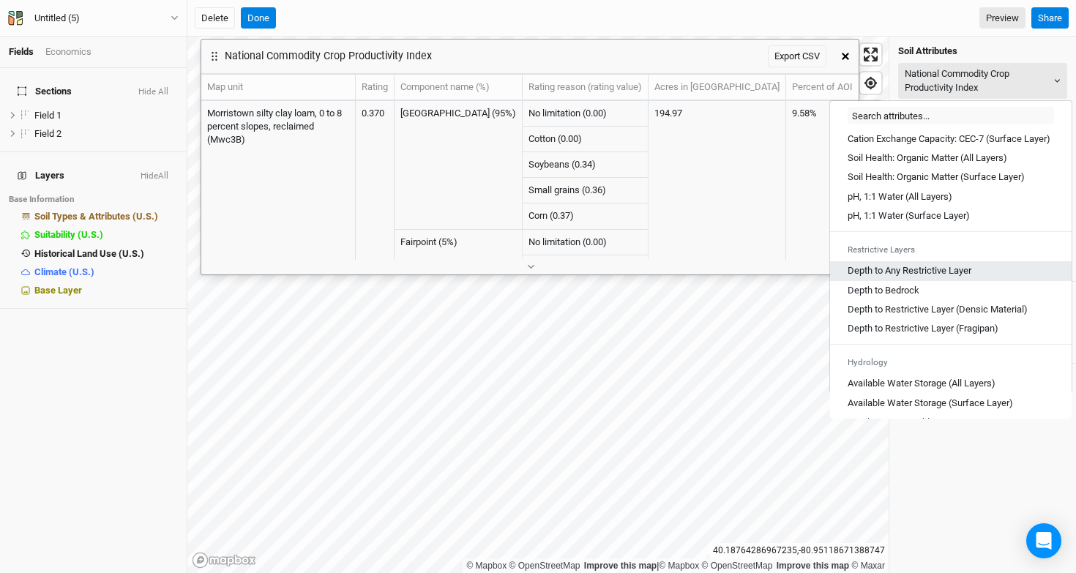
click at [950, 277] on Layer "Depth to Any Restrictive Layer" at bounding box center [909, 270] width 124 height 13
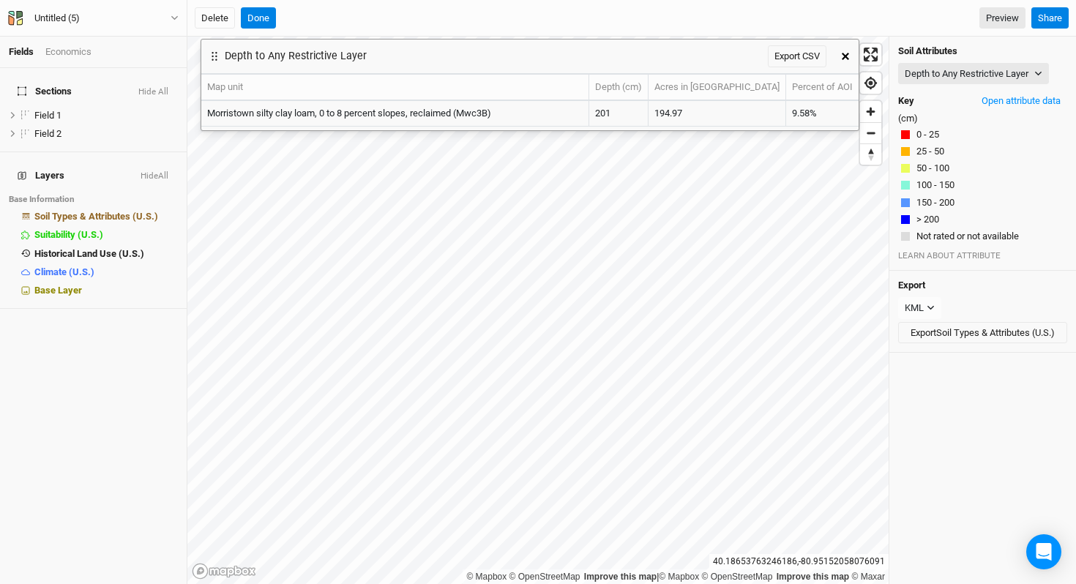
click at [842, 56] on icon "button" at bounding box center [844, 56] width 7 height 7
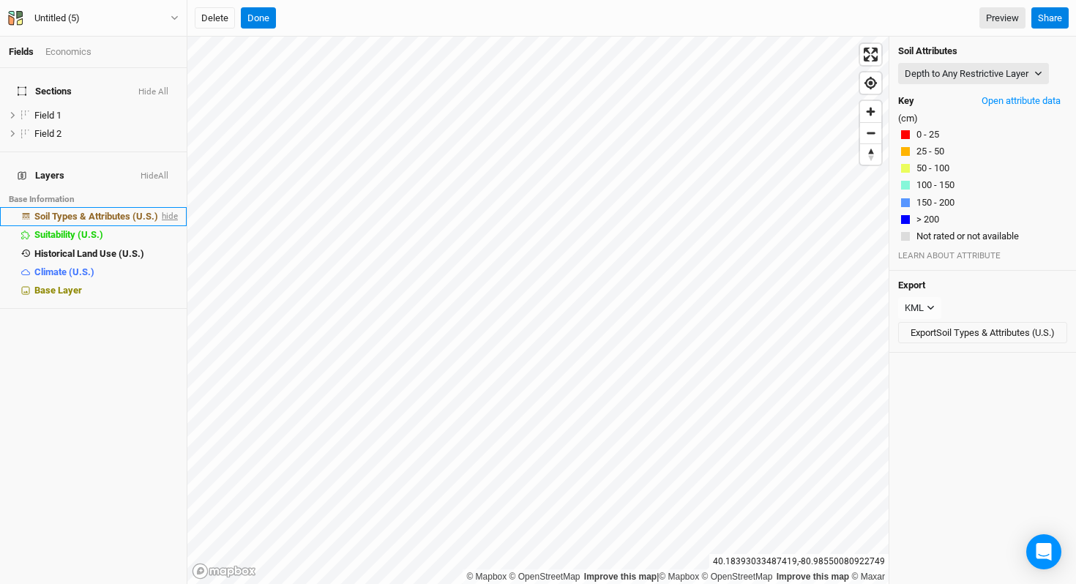
click at [160, 207] on span "hide" at bounding box center [168, 216] width 19 height 18
click at [167, 207] on span "show" at bounding box center [165, 216] width 23 height 18
click at [167, 207] on span "hide" at bounding box center [168, 216] width 19 height 18
